Goal: Find specific page/section: Find specific page/section

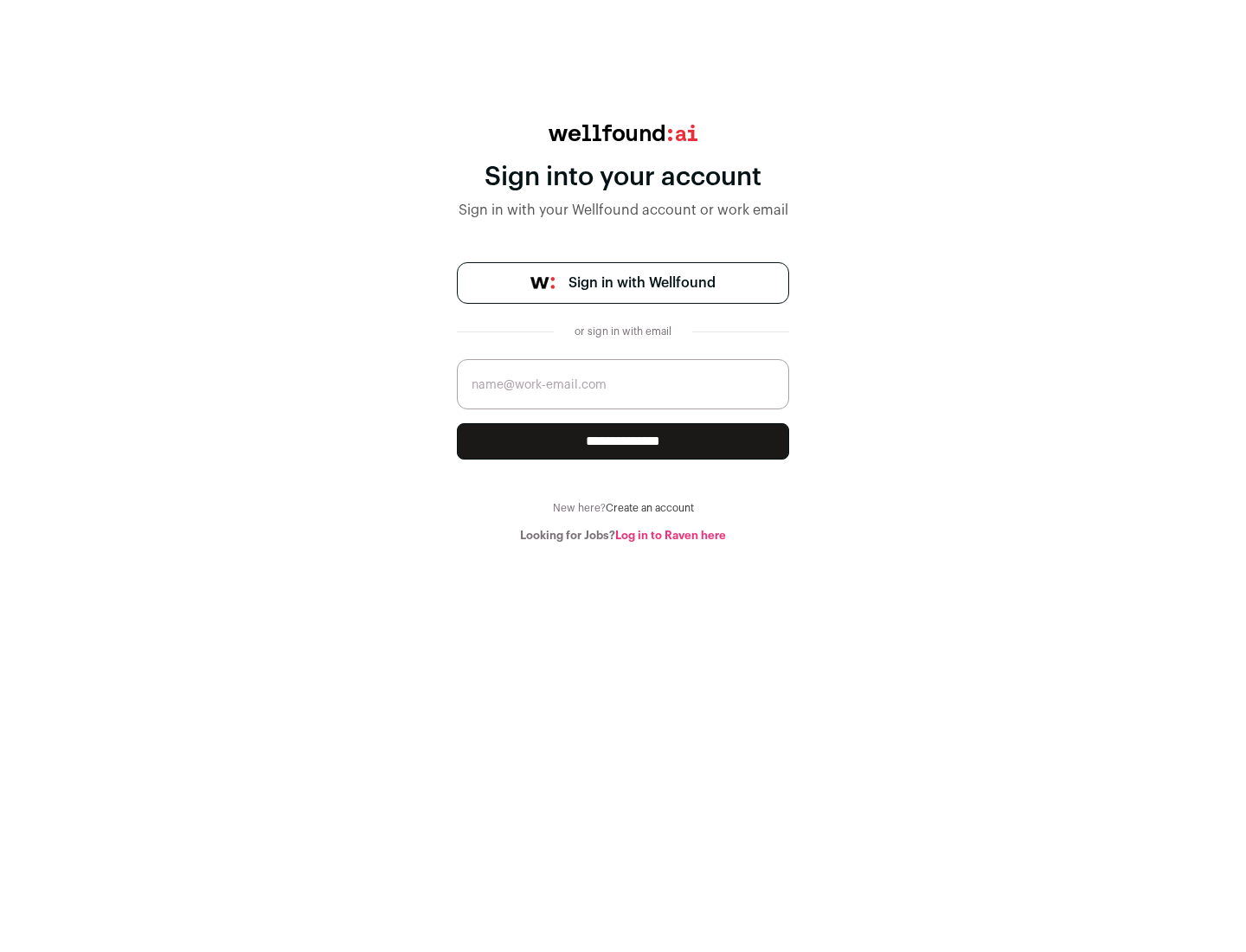
click at [641, 283] on span "Sign in with Wellfound" at bounding box center [642, 283] width 147 height 21
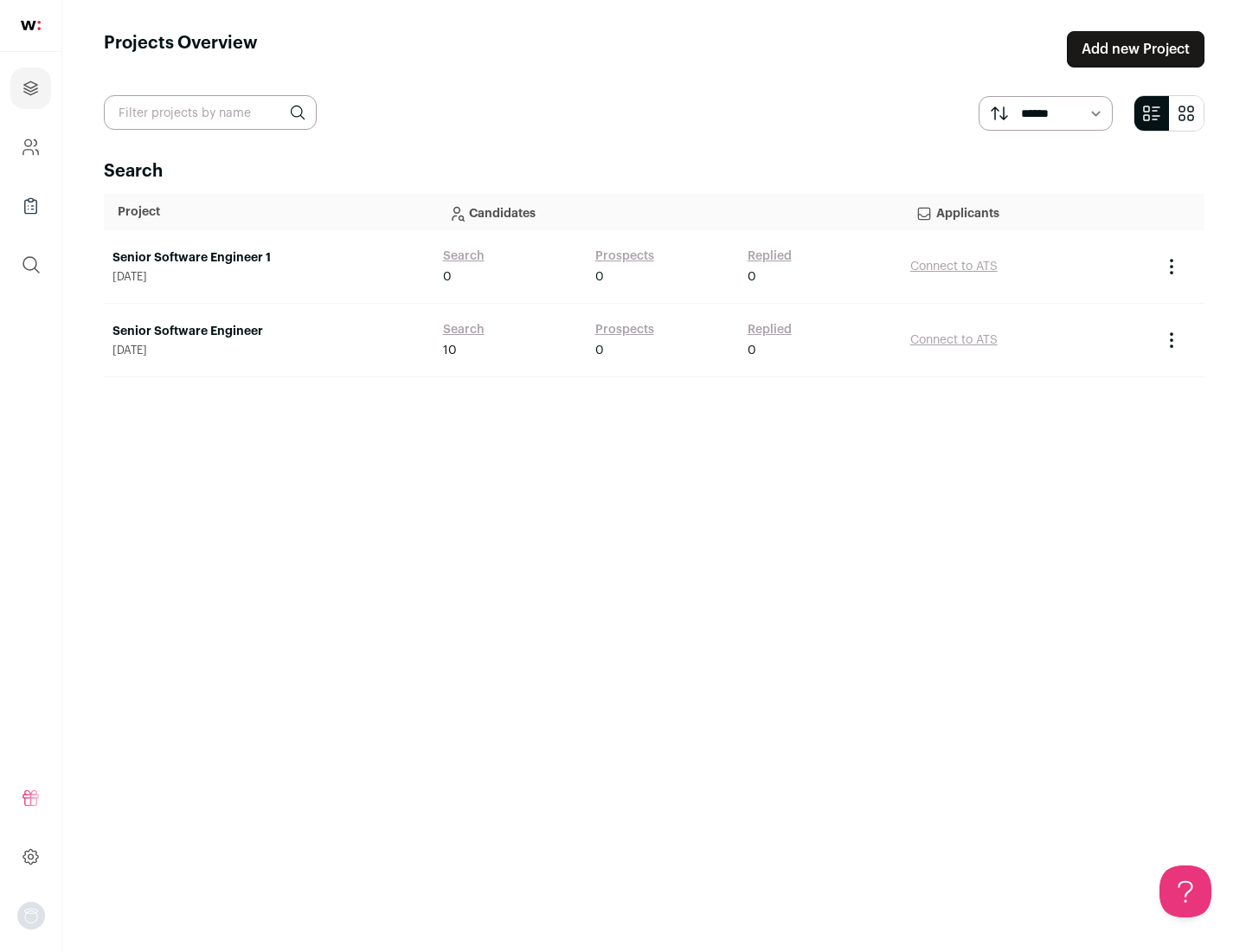
click at [268, 331] on link "Senior Software Engineer" at bounding box center [269, 331] width 314 height 18
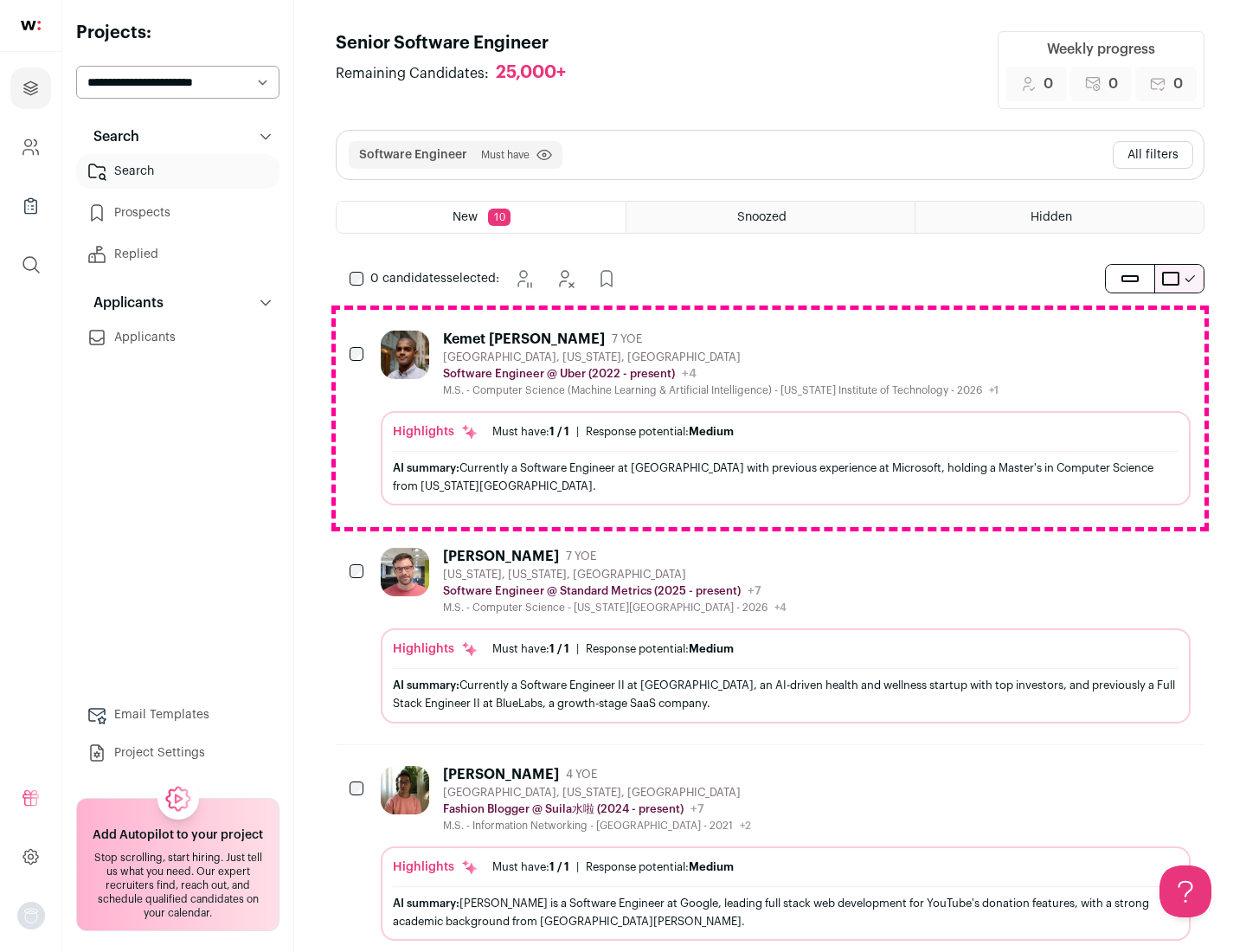
click at [770, 418] on div "Highlights Must have: 1 / 1 How many must haves have been fulfilled? | Response…" at bounding box center [786, 458] width 811 height 95
